Goal: Navigation & Orientation: Go to known website

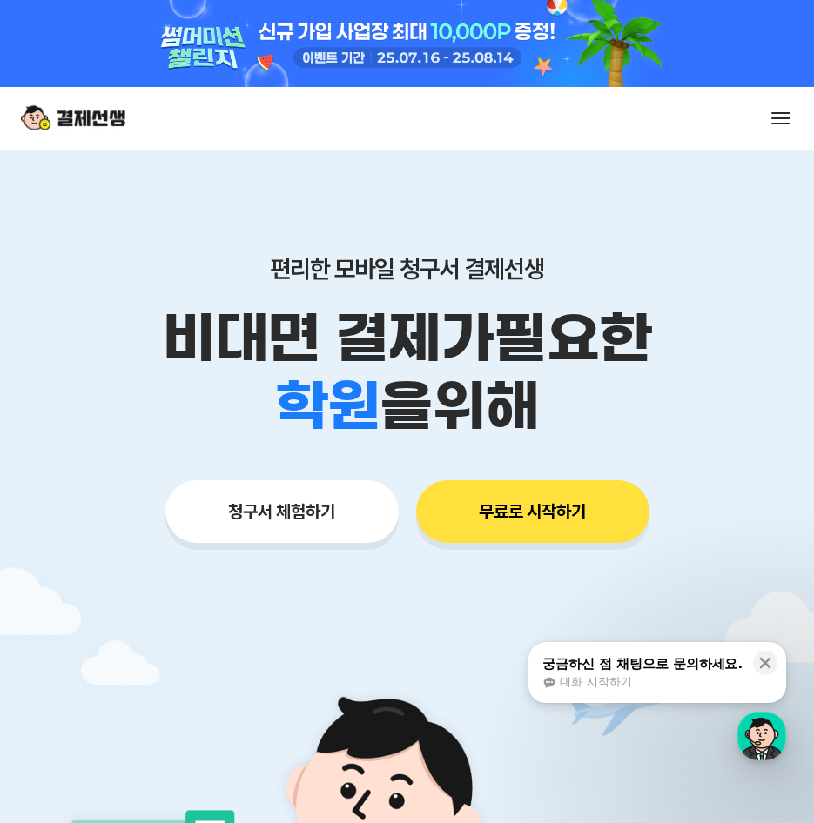
click at [505, 500] on button "무료로 시작하기" at bounding box center [532, 511] width 233 height 63
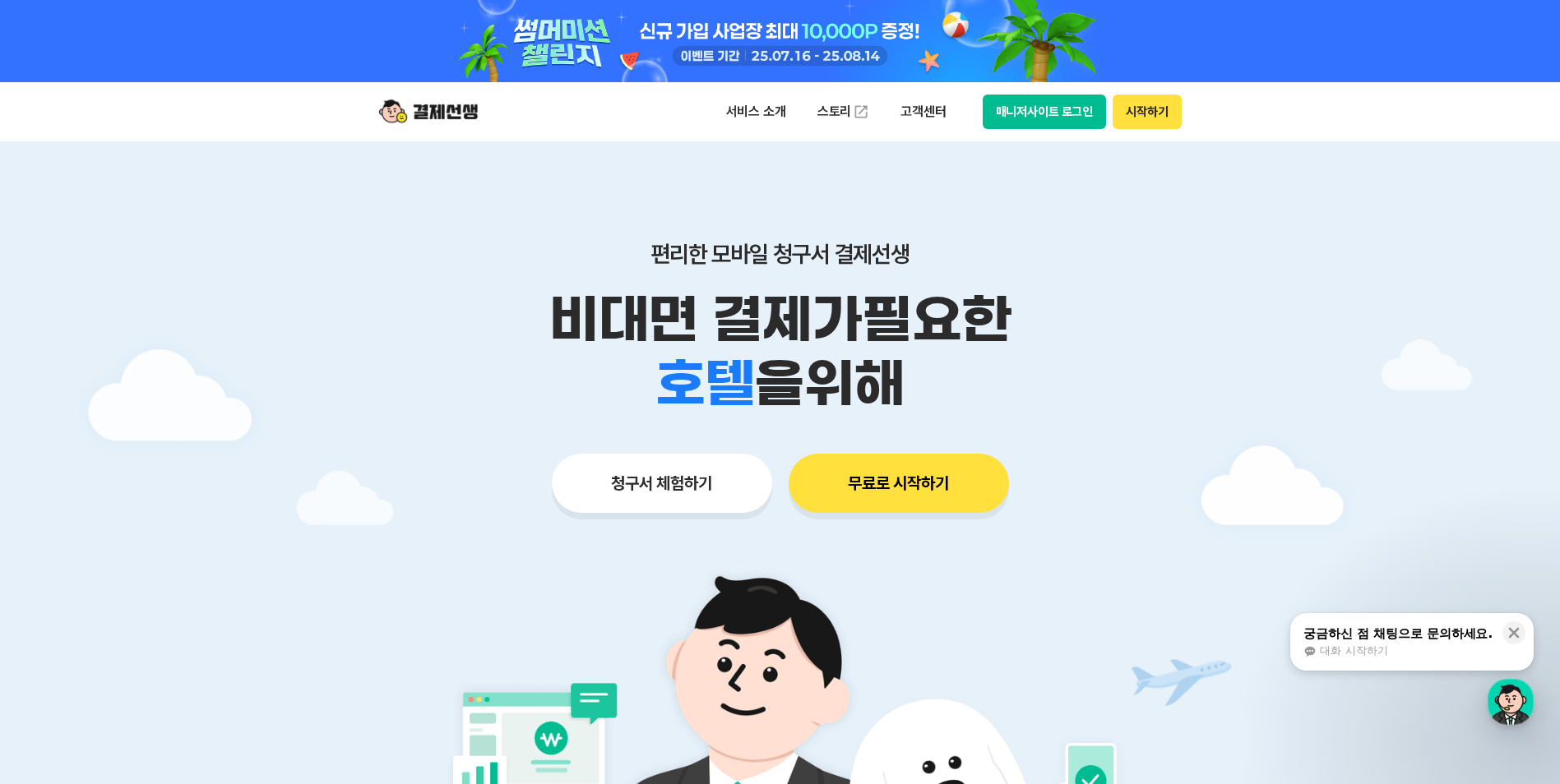
click at [768, 112] on button "매니저사이트 로그인" at bounding box center [1044, 111] width 124 height 35
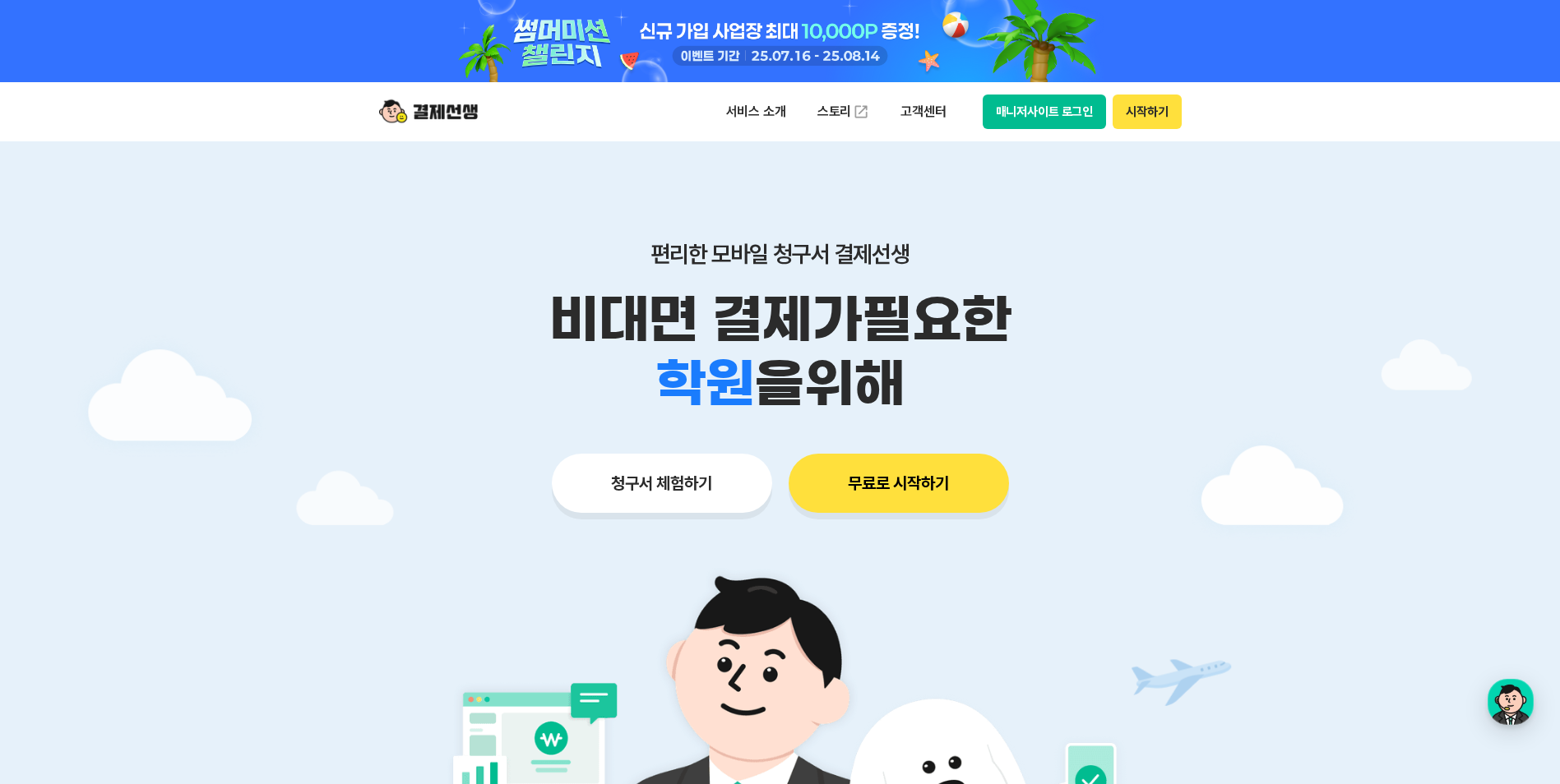
click at [1024, 101] on button "매니저사이트 로그인" at bounding box center [1044, 111] width 124 height 35
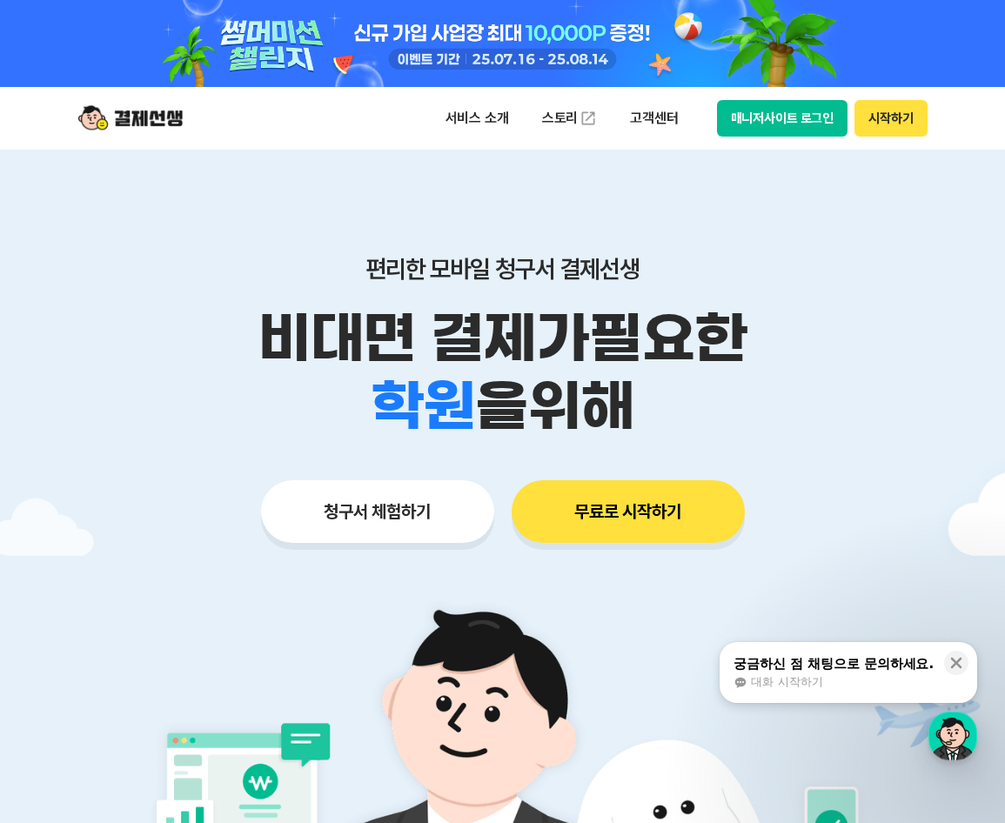
click at [605, 500] on button "무료로 시작하기" at bounding box center [628, 511] width 233 height 63
click at [790, 108] on button "매니저사이트 로그인" at bounding box center [782, 118] width 131 height 37
